Goal: Task Accomplishment & Management: Use online tool/utility

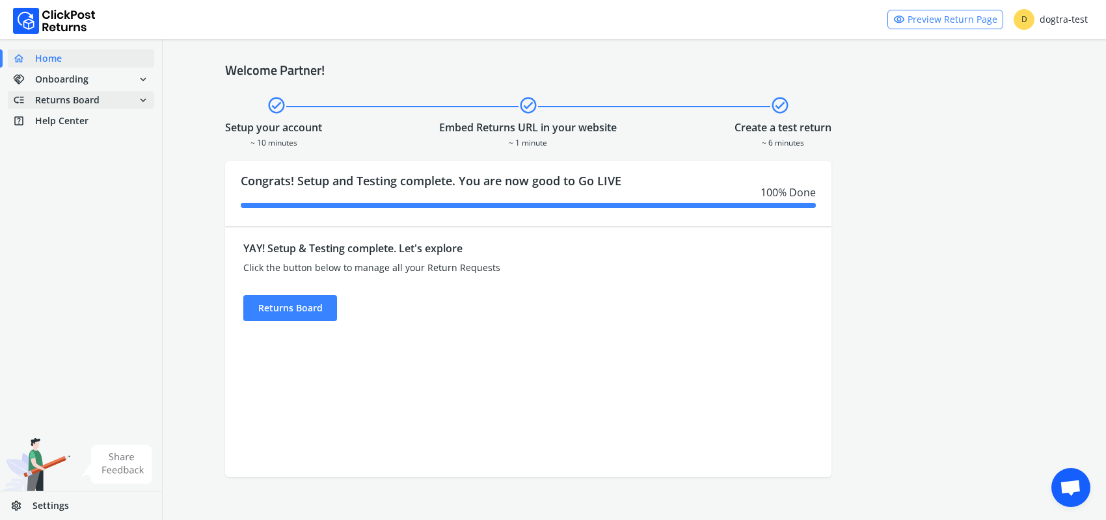
click at [80, 98] on span "Returns Board" at bounding box center [67, 100] width 64 height 13
click at [66, 119] on link "done Self shipped orders" at bounding box center [89, 123] width 162 height 18
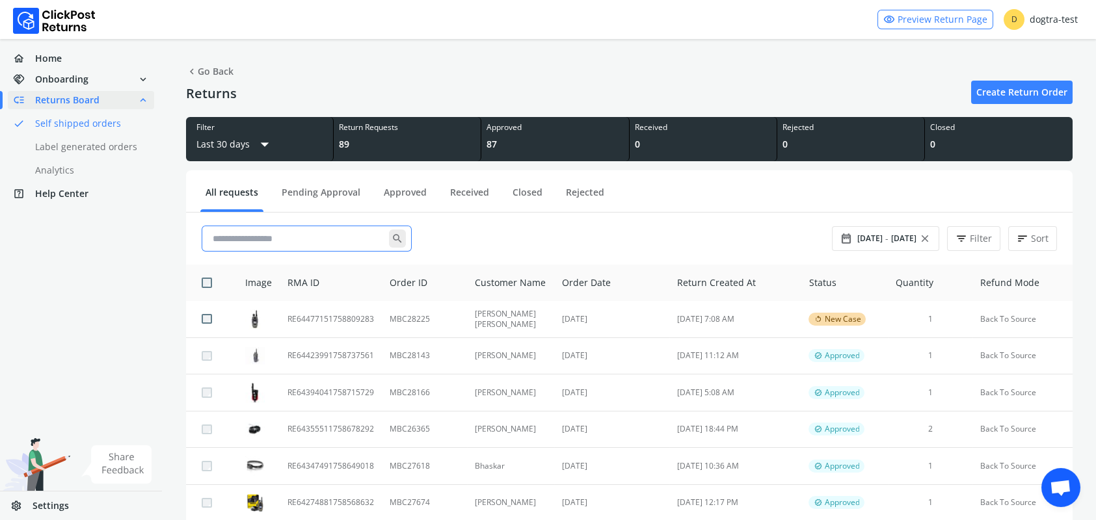
click at [241, 239] on input "text" at bounding box center [299, 238] width 182 height 23
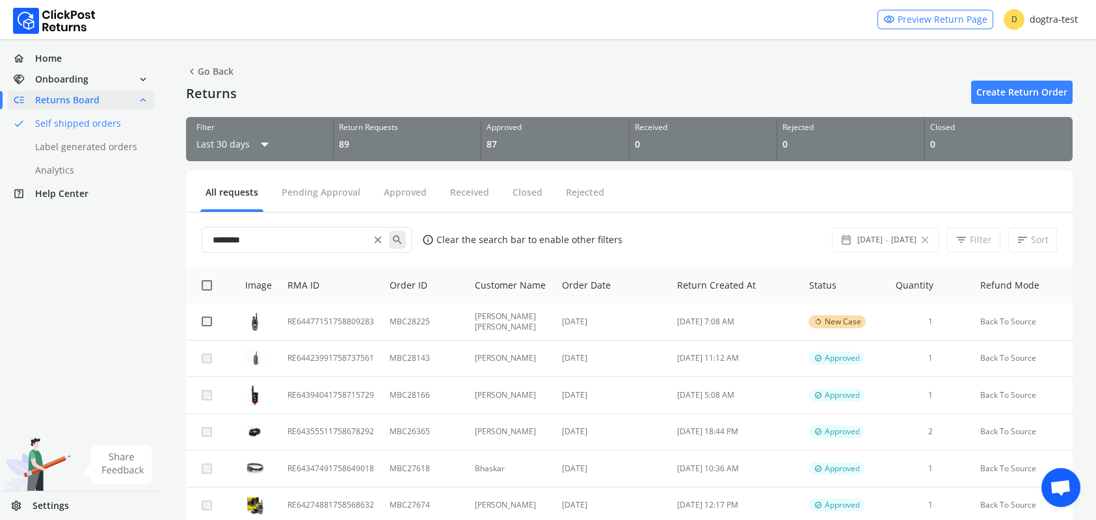
type input "********"
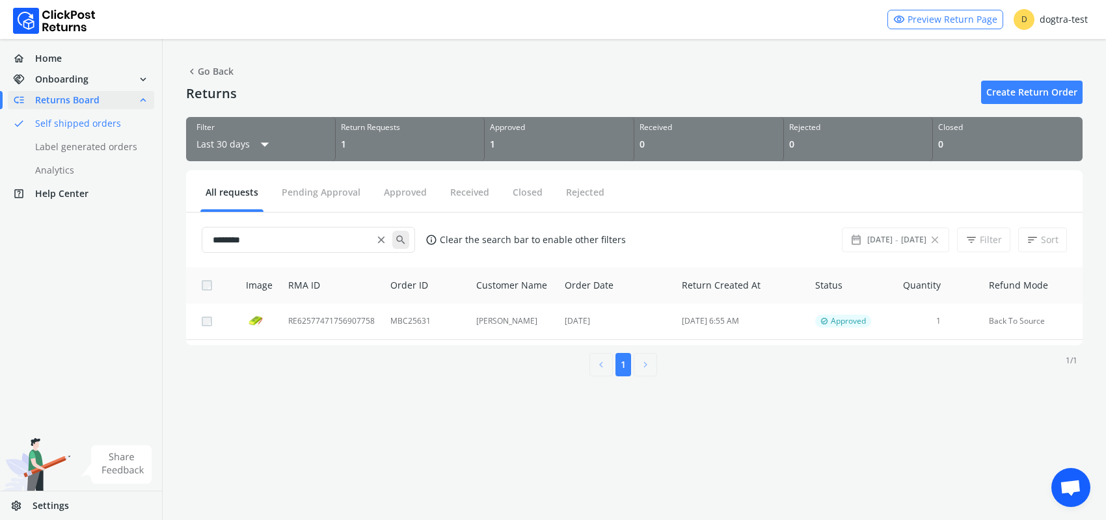
click at [260, 485] on div "visibility Preview Return Page D dogtra-test home Home handshake Onboarding exp…" at bounding box center [553, 260] width 1106 height 520
click at [396, 320] on td "MBC25631" at bounding box center [426, 322] width 86 height 36
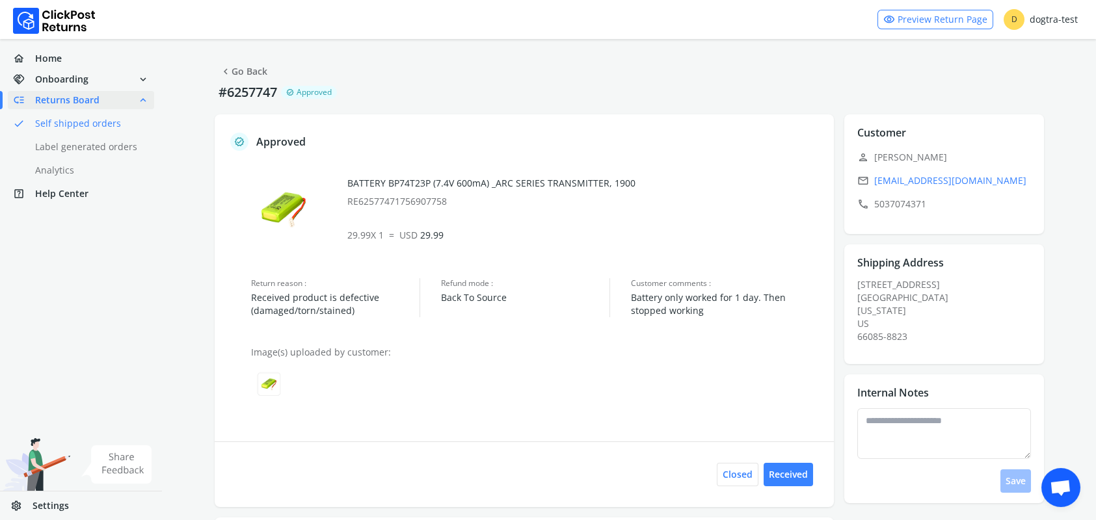
click at [450, 493] on div "Closed Received" at bounding box center [524, 475] width 619 height 66
click at [258, 72] on link "chevron_left Go Back" at bounding box center [243, 71] width 47 height 18
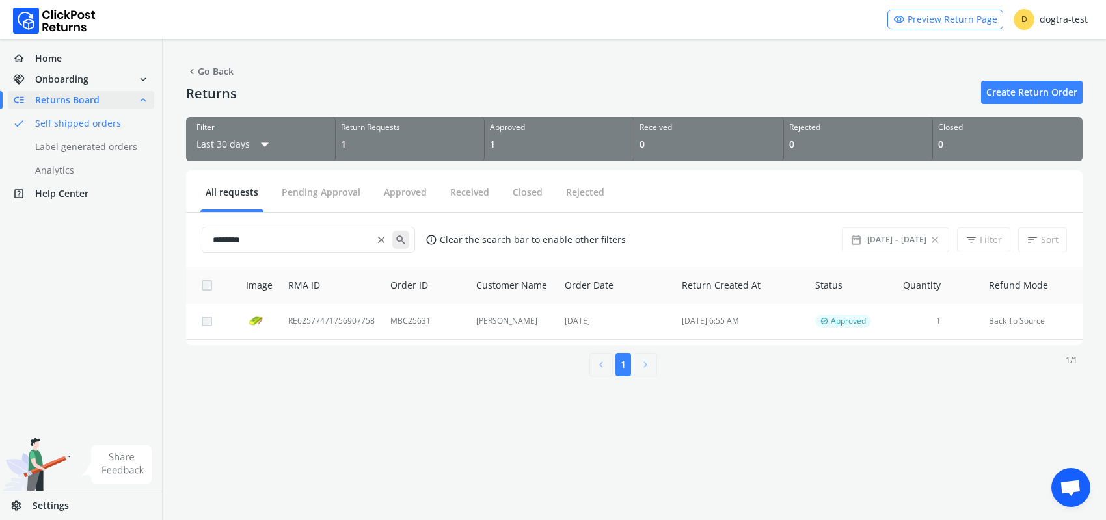
click at [731, 485] on div "visibility Preview Return Page D dogtra-test home Home handshake Onboarding exp…" at bounding box center [553, 260] width 1106 height 520
click at [55, 100] on span "Returns Board" at bounding box center [67, 100] width 64 height 13
click at [278, 189] on button "Pending Approval" at bounding box center [320, 197] width 89 height 23
click at [315, 190] on button "Pending Approval" at bounding box center [320, 197] width 89 height 23
click at [74, 126] on link "done Self shipped orders" at bounding box center [89, 123] width 162 height 18
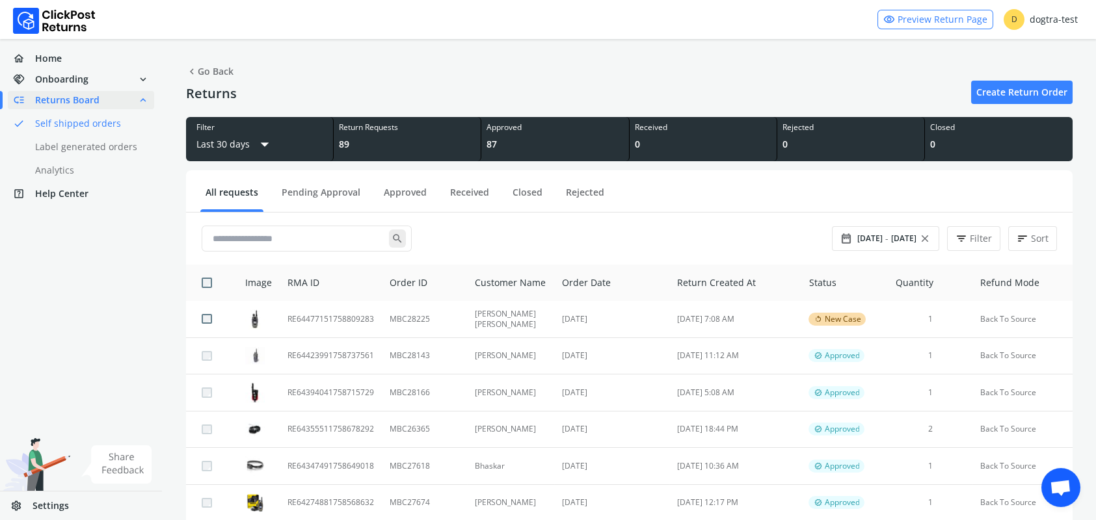
click at [300, 192] on link "Pending Approval" at bounding box center [320, 197] width 89 height 23
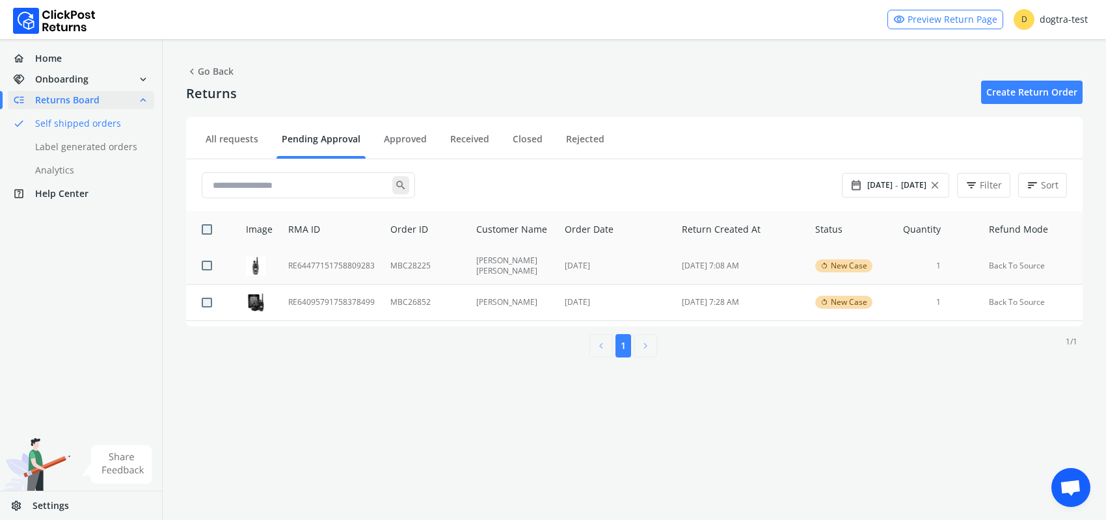
click at [312, 264] on td "RE64477151758809283" at bounding box center [331, 266] width 102 height 37
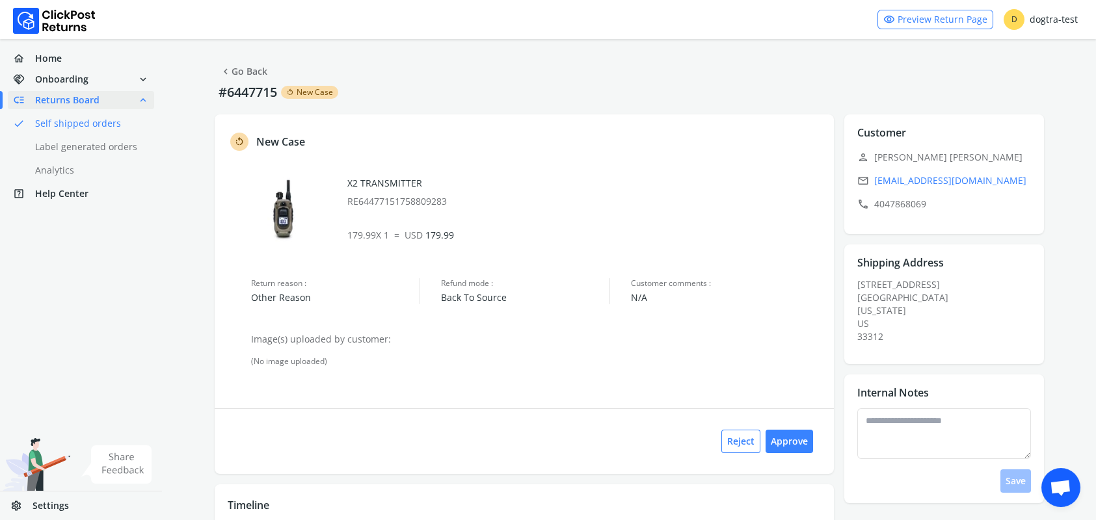
click at [244, 68] on link "chevron_left Go Back" at bounding box center [243, 71] width 47 height 18
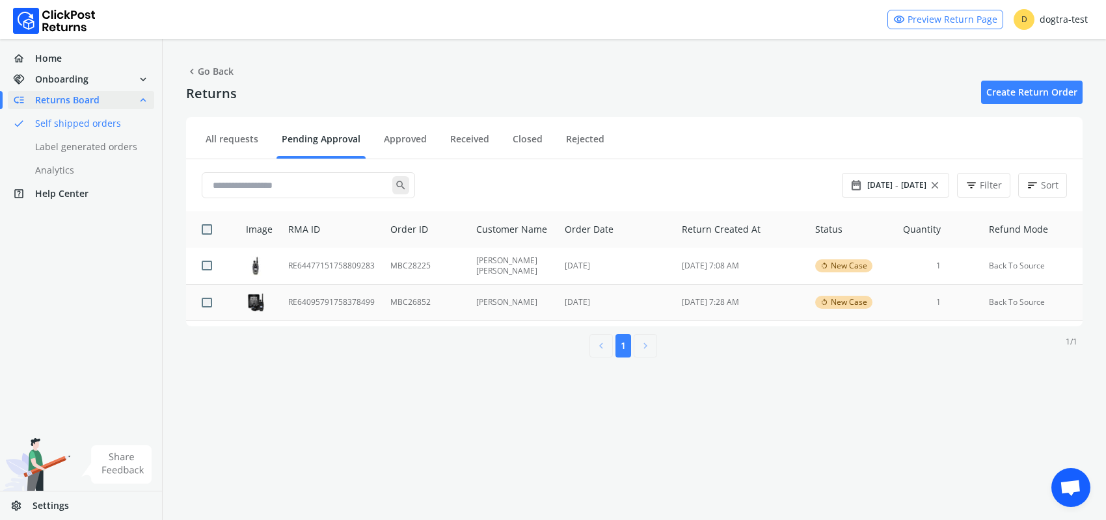
click at [305, 302] on td "RE64095791758378499" at bounding box center [331, 302] width 102 height 37
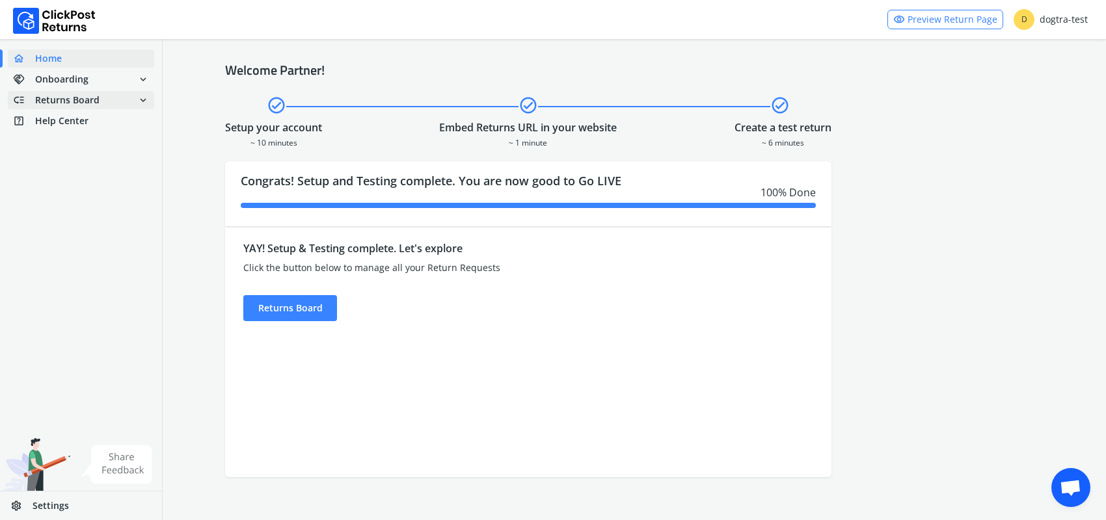
click at [39, 96] on span "Returns Board" at bounding box center [67, 100] width 64 height 13
